Goal: Task Accomplishment & Management: Complete application form

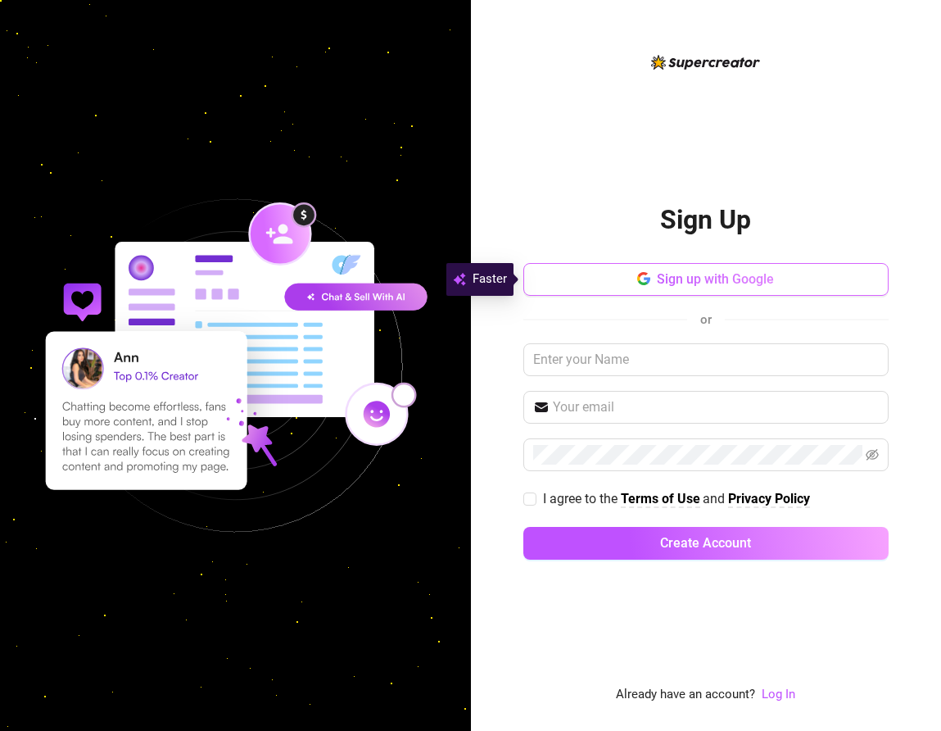
click at [679, 278] on span "Sign up with Google" at bounding box center [715, 279] width 117 height 16
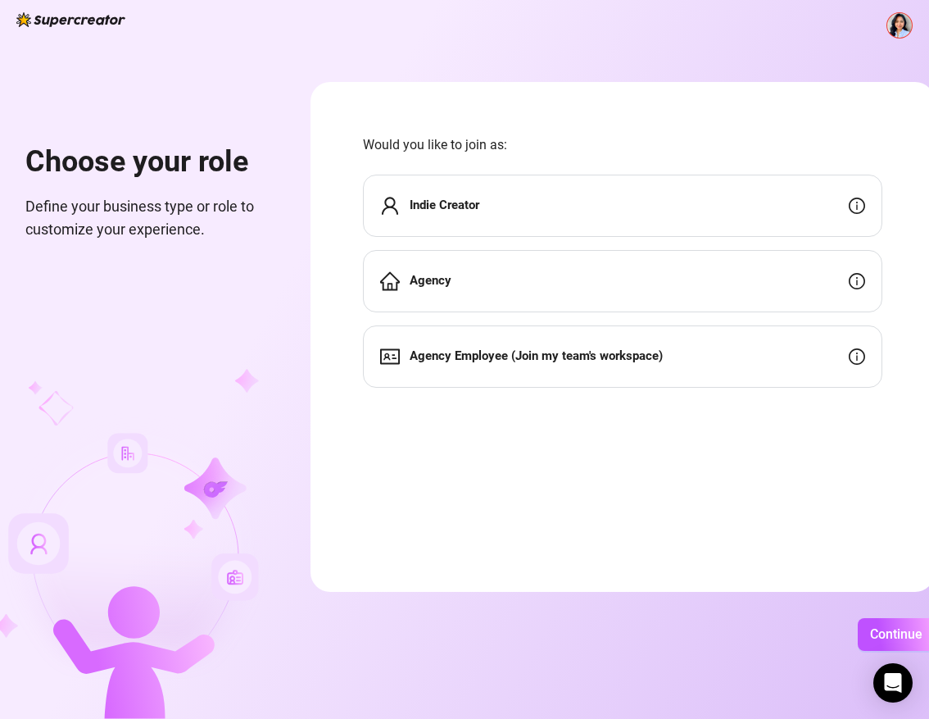
click at [728, 364] on div "Agency Employee (Join my team's workspace)" at bounding box center [622, 356] width 519 height 62
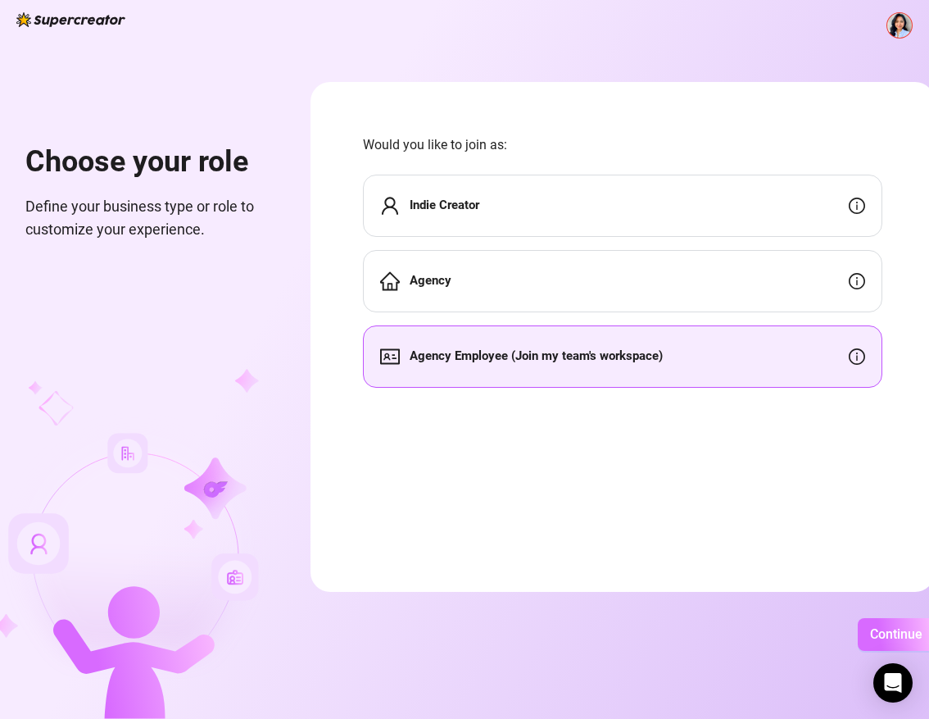
click at [881, 636] on span "Continue" at bounding box center [896, 634] width 52 height 16
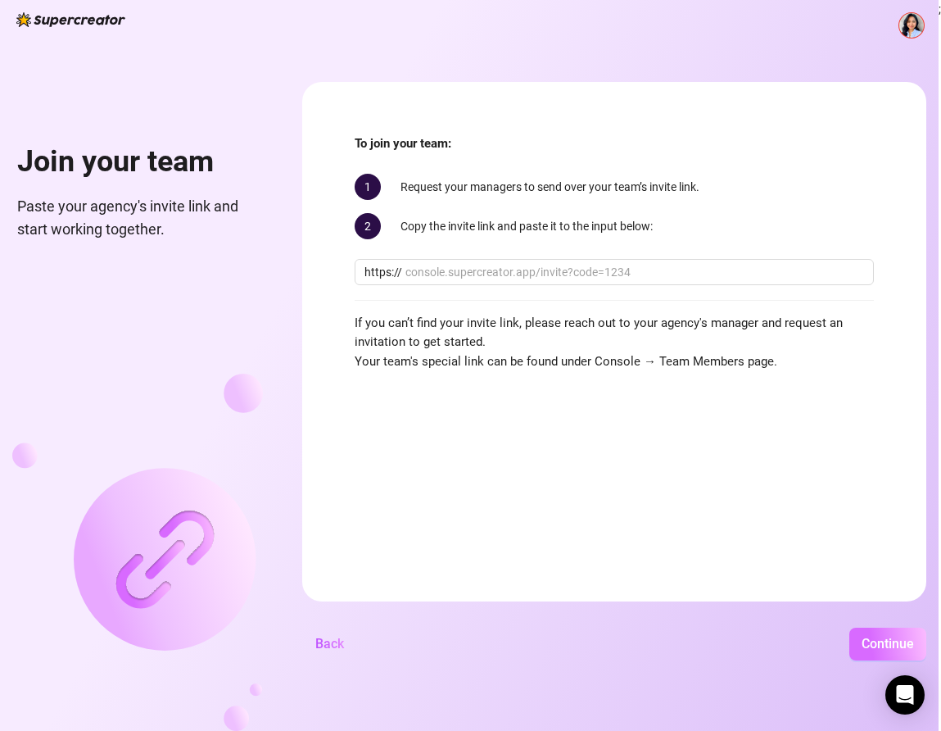
click at [865, 638] on span "Continue" at bounding box center [888, 644] width 52 height 16
